Goal: Task Accomplishment & Management: Manage account settings

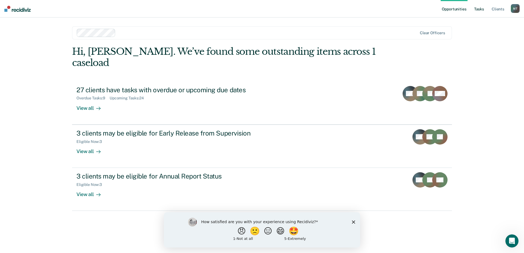
click at [477, 10] on link "Tasks" at bounding box center [479, 9] width 12 height 18
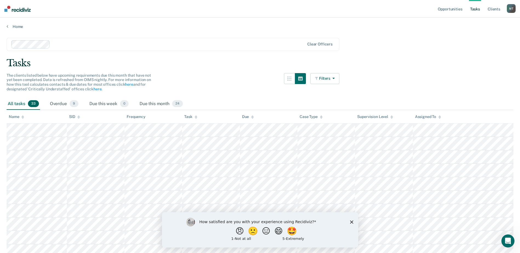
click at [325, 78] on button "Filters" at bounding box center [324, 78] width 29 height 11
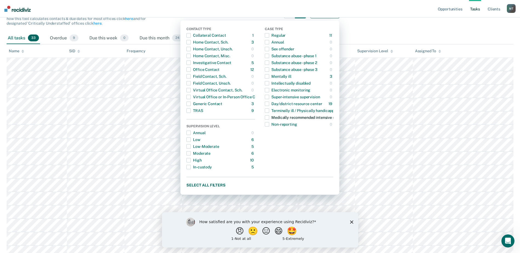
scroll to position [55, 0]
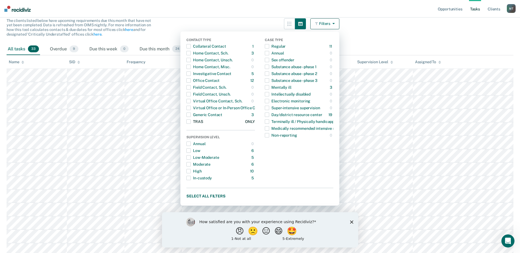
click at [197, 123] on div "TRAS" at bounding box center [194, 121] width 16 height 9
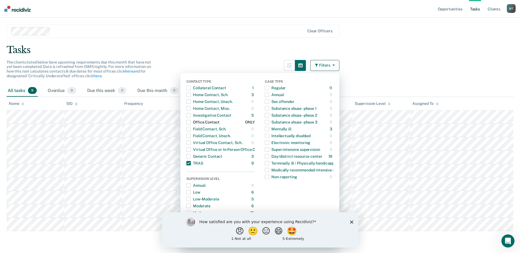
scroll to position [13, 0]
click at [426, 61] on main "Clear officers Tasks The clients listed below have upcoming requirements due th…" at bounding box center [260, 134] width 520 height 236
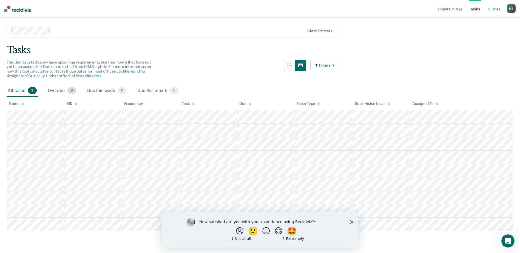
click at [51, 87] on div "Overdue 9" at bounding box center [62, 91] width 31 height 12
click at [107, 90] on div "Due this week 0" at bounding box center [106, 91] width 41 height 12
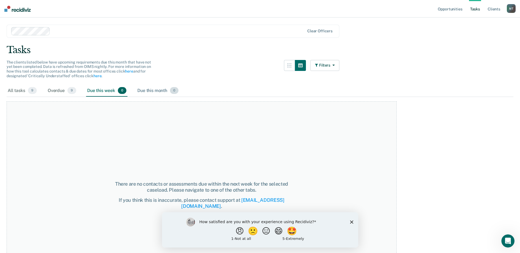
click at [151, 91] on div "Due this month 0" at bounding box center [157, 91] width 43 height 12
click at [62, 91] on div "Overdue 9" at bounding box center [62, 91] width 31 height 12
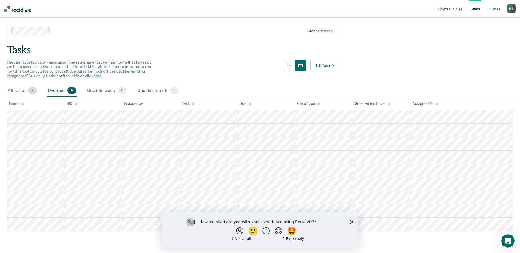
drag, startPoint x: 62, startPoint y: 91, endPoint x: 19, endPoint y: 90, distance: 42.2
click at [19, 90] on div "All tasks 9" at bounding box center [22, 91] width 31 height 12
click at [351, 223] on icon "Close survey" at bounding box center [351, 221] width 3 height 3
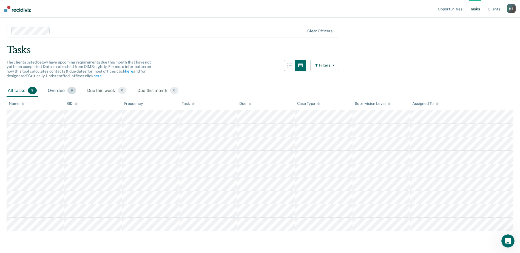
click at [56, 92] on div "Overdue 9" at bounding box center [62, 91] width 31 height 12
